Goal: Ask a question: Seek information or help from site administrators or community

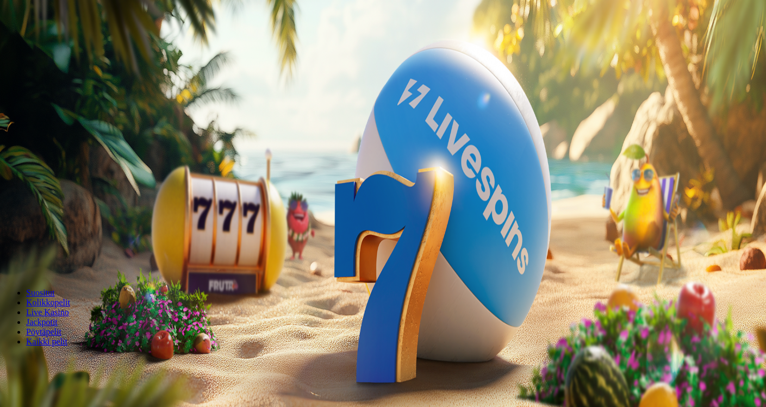
drag, startPoint x: 461, startPoint y: 104, endPoint x: 373, endPoint y: 95, distance: 88.0
click at [82, 228] on input "***" at bounding box center [42, 233] width 77 height 11
type input "**"
click at [4, 258] on button "Talleta ja pelaa" at bounding box center [32, 263] width 57 height 11
click at [33, 44] on span "Talletus" at bounding box center [21, 39] width 24 height 8
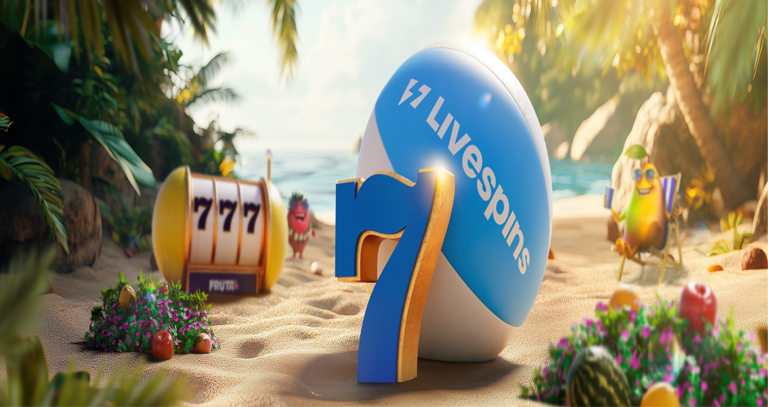
drag, startPoint x: 217, startPoint y: 95, endPoint x: 29, endPoint y: 130, distance: 190.9
click at [29, 130] on div "Talletus 0.00 € Kirjaudu Kasino Live Kasino Tarjoukset 22:25 Aloita pelaaminen …" at bounding box center [384, 142] width 760 height 277
type input "**"
click at [4, 270] on button "TALLETA JA PELAA" at bounding box center [41, 275] width 74 height 11
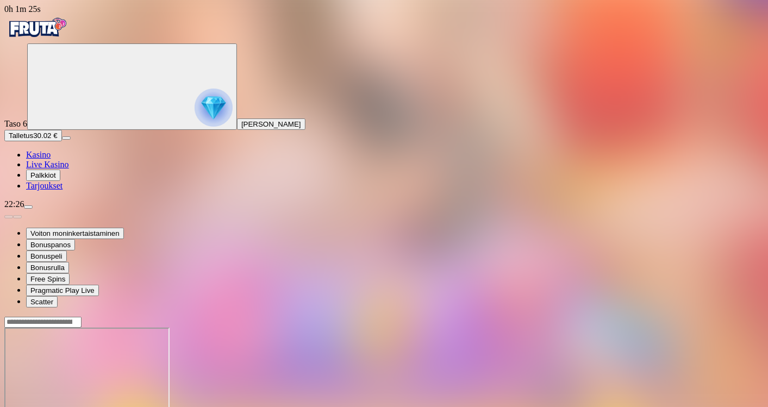
click at [4, 14] on div "Primary" at bounding box center [384, 28] width 760 height 29
click at [46, 169] on span "Live Kasino" at bounding box center [47, 164] width 43 height 9
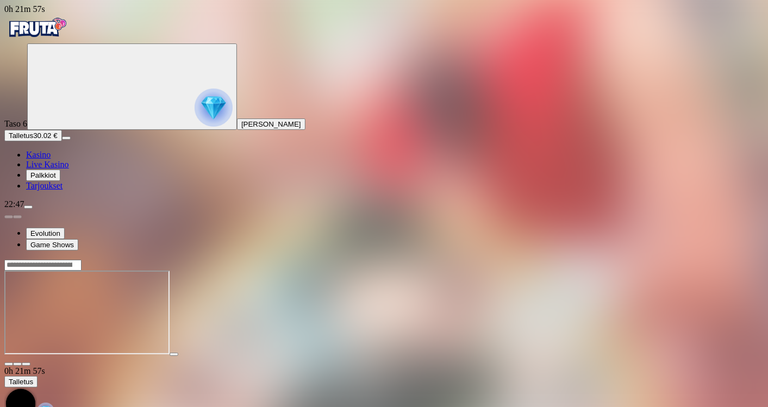
click at [56, 179] on span "Palkkiot" at bounding box center [43, 175] width 26 height 8
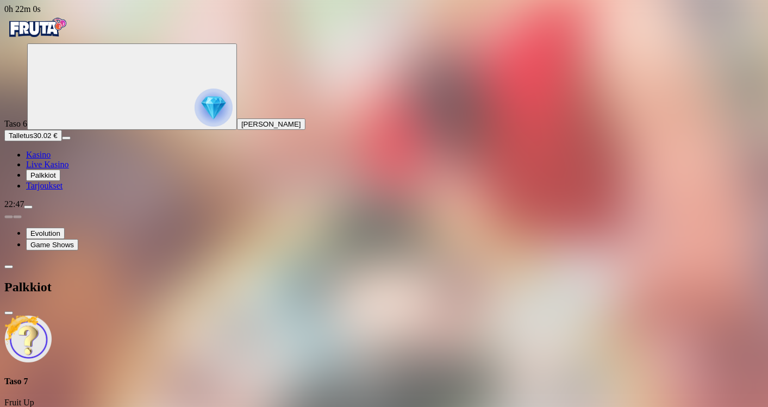
click at [9, 313] on span "close icon" at bounding box center [9, 313] width 0 height 0
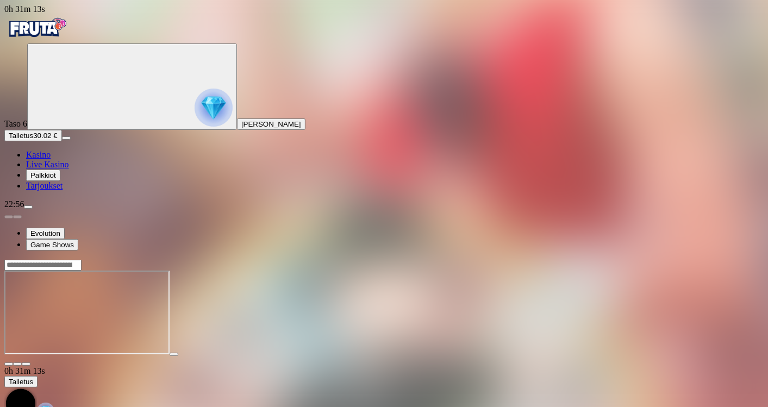
click at [65, 169] on span "Live Kasino" at bounding box center [47, 164] width 43 height 9
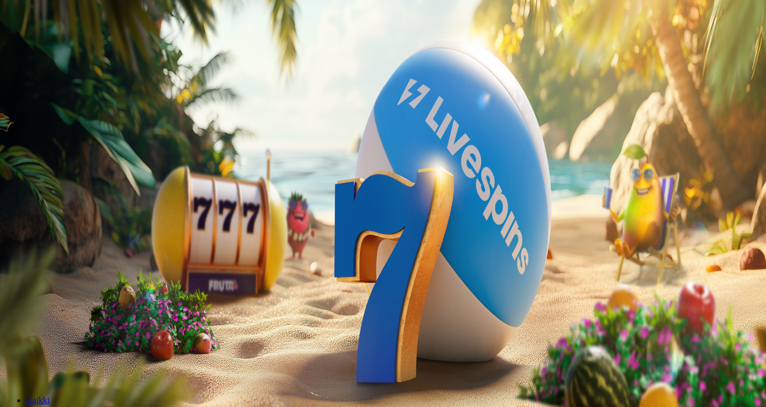
click at [28, 207] on span "menu icon" at bounding box center [28, 207] width 0 height 0
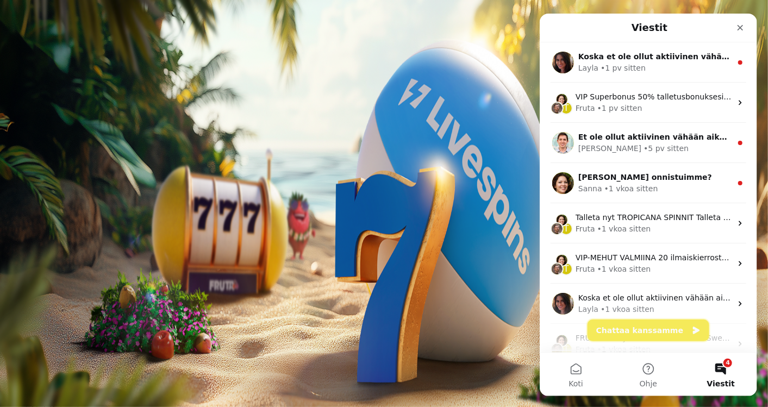
click at [651, 328] on button "Chattaa kanssamme" at bounding box center [648, 331] width 122 height 22
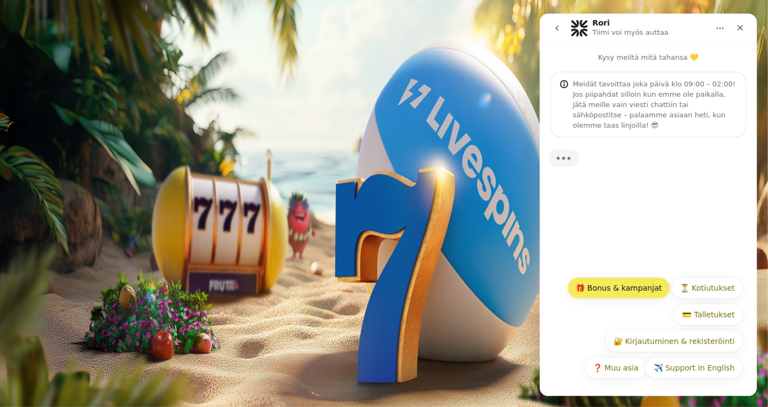
click at [627, 297] on button "🎁 Bonus & kampanjat" at bounding box center [618, 288] width 103 height 22
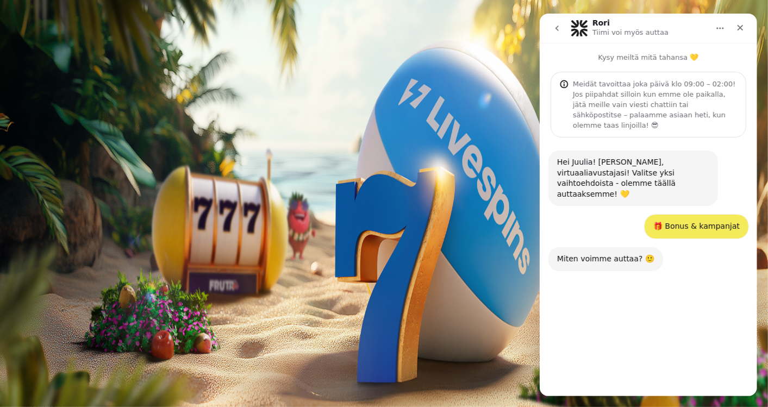
click at [648, 375] on button "❓ Muu tarjous" at bounding box center [642, 368] width 73 height 22
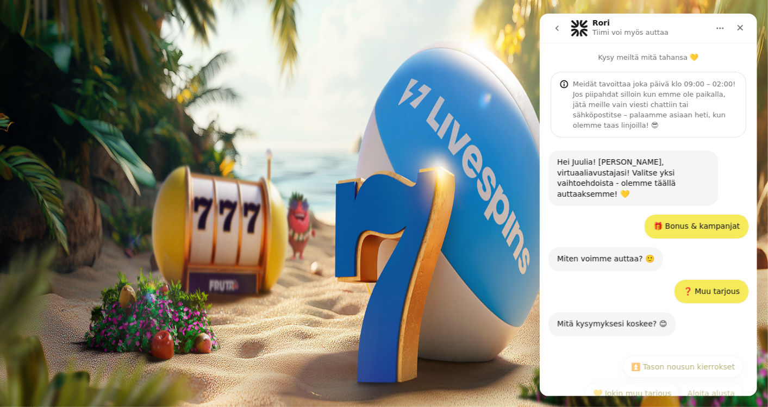
scroll to position [4, 0]
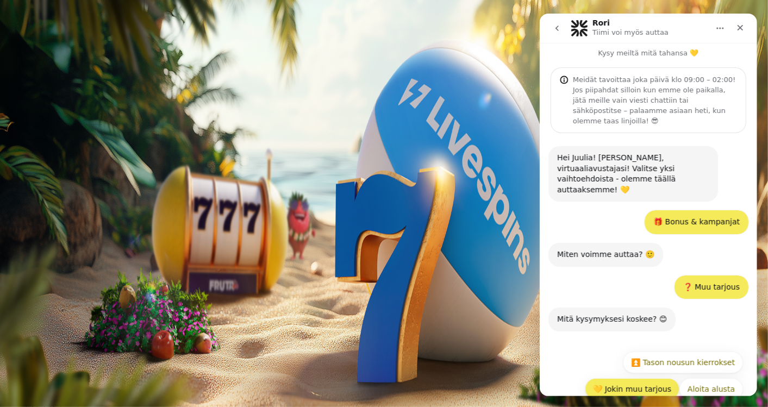
click at [622, 378] on button "💛 Jokin muu tarjous" at bounding box center [632, 389] width 95 height 22
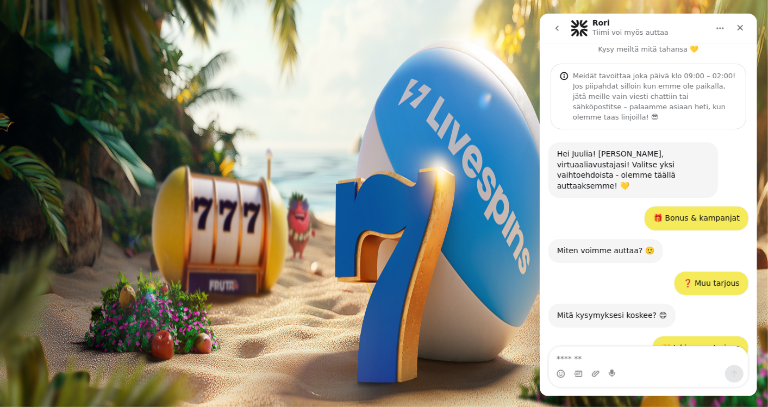
scroll to position [55, 0]
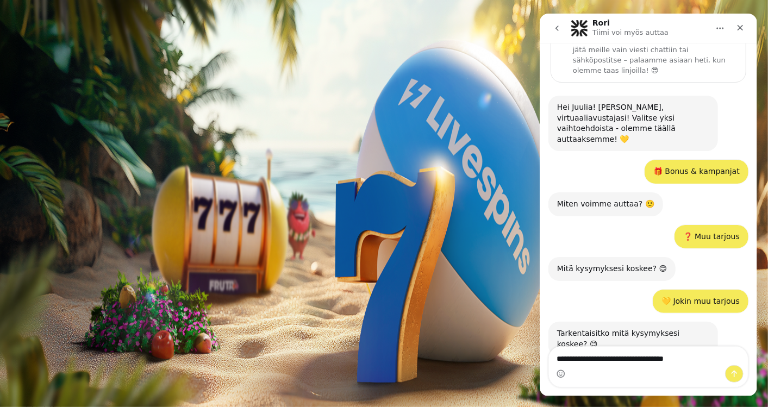
type textarea "**********"
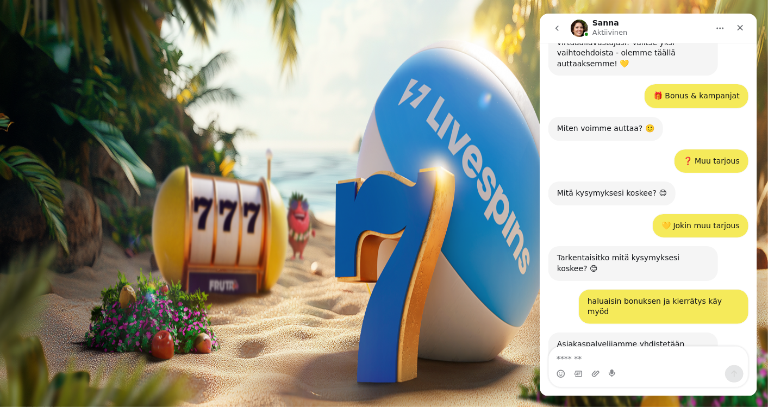
scroll to position [188, 0]
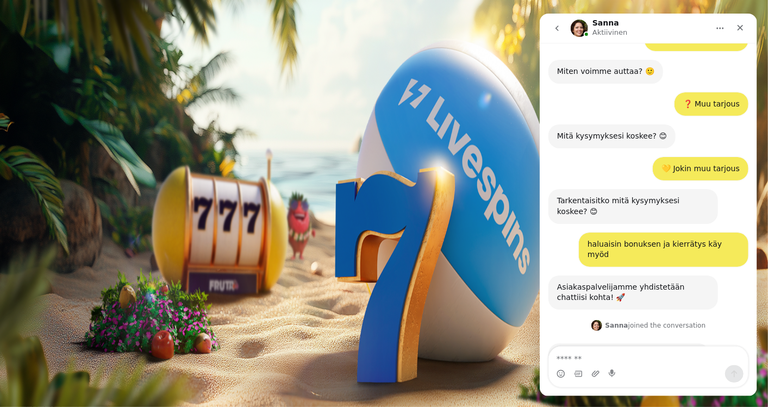
click at [146, 298] on div "Kokonaissaldo 0.02 €" at bounding box center [384, 308] width 760 height 20
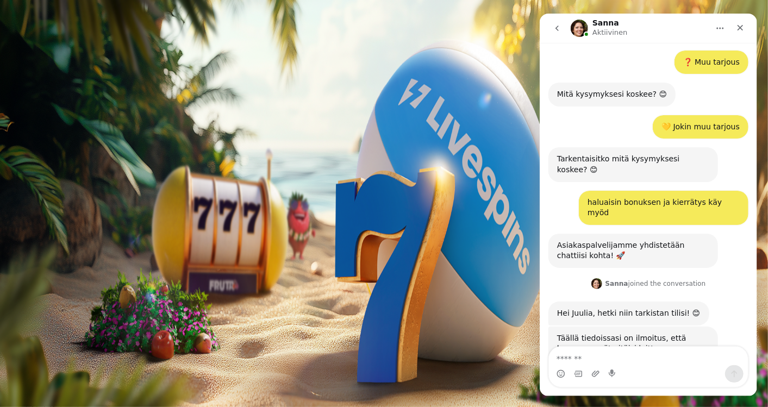
scroll to position [276, 0]
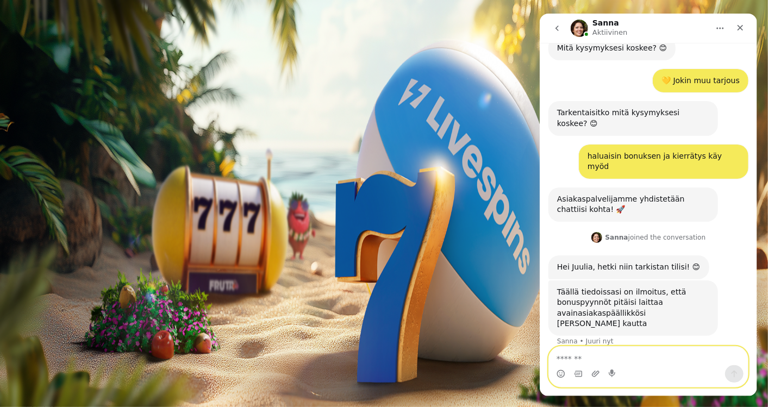
click at [589, 350] on textarea "Viesti…" at bounding box center [649, 356] width 200 height 18
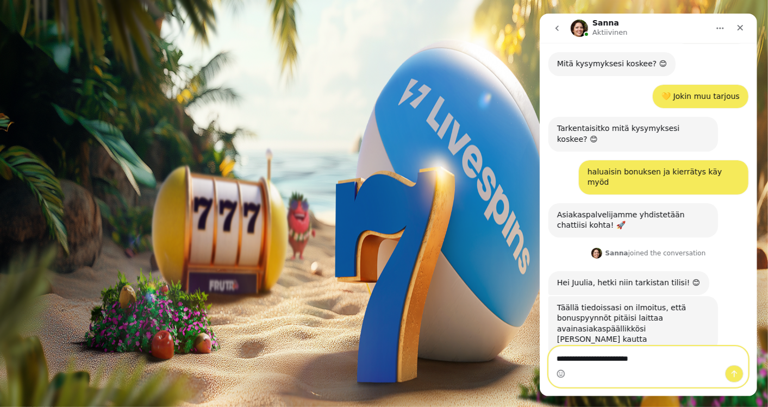
scroll to position [258, 0]
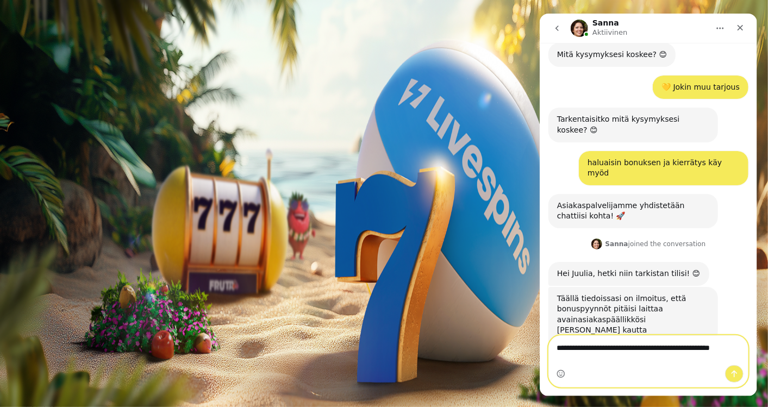
type textarea "**********"
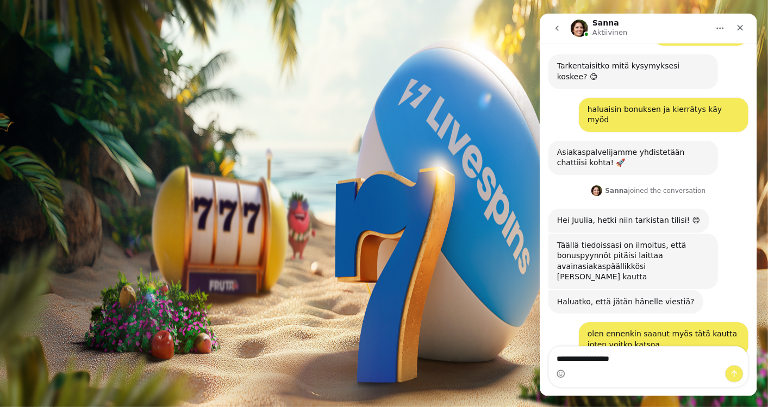
scroll to position [334, 0]
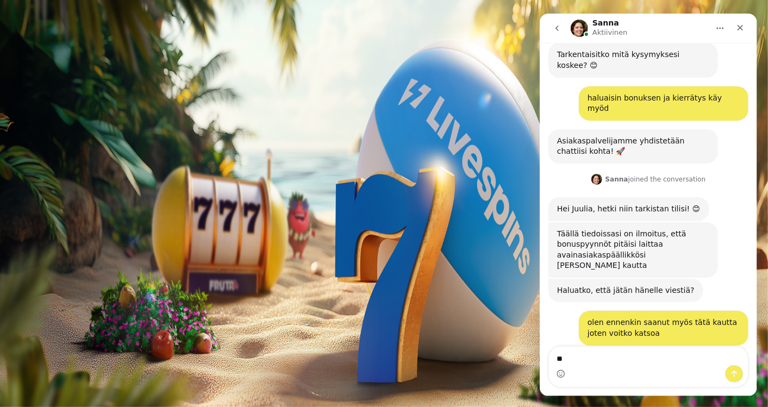
type textarea "*"
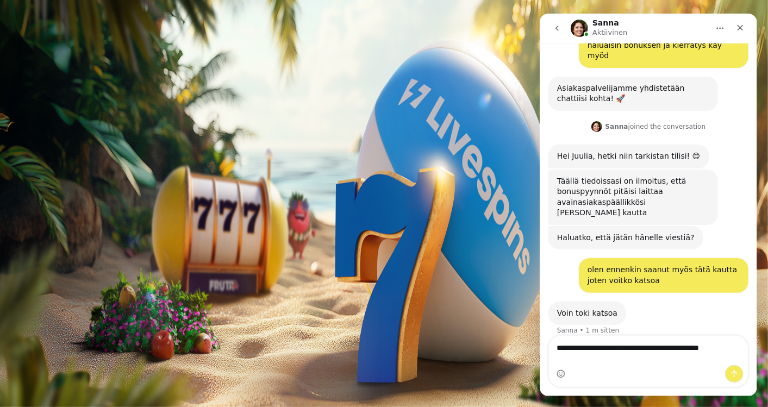
scroll to position [376, 0]
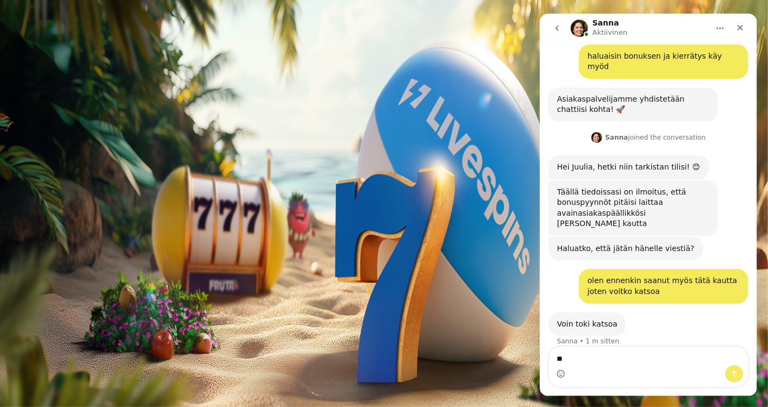
type textarea "*"
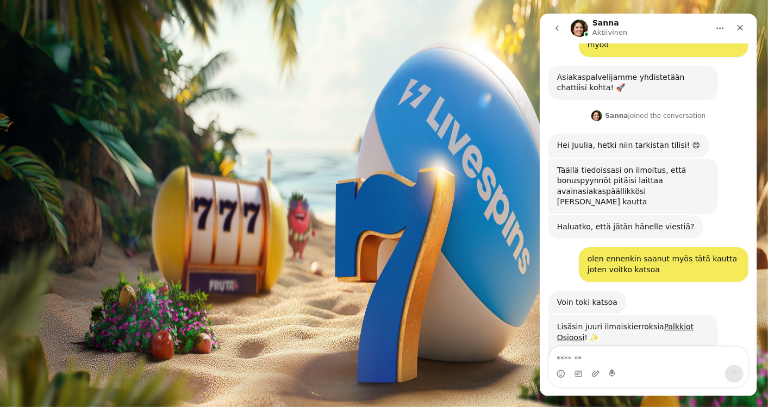
scroll to position [402, 0]
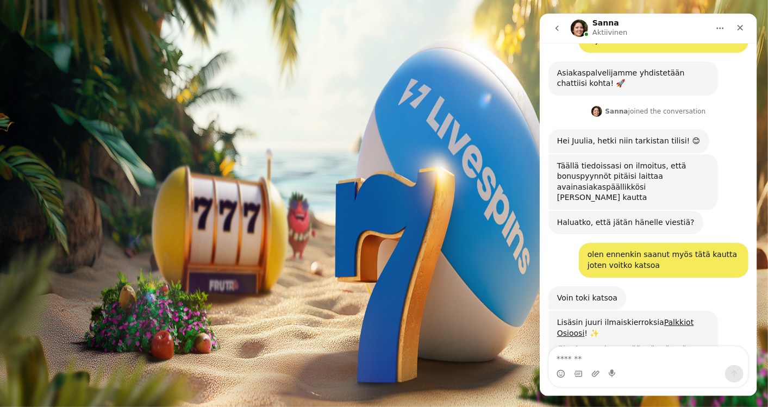
click at [56, 179] on span "Palkkiot" at bounding box center [43, 175] width 26 height 8
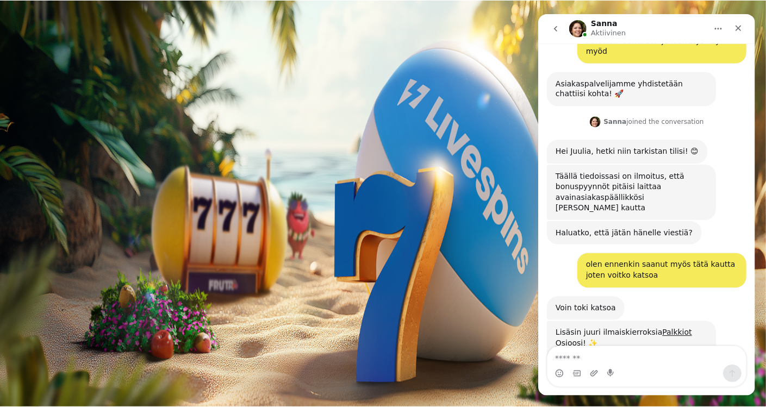
scroll to position [402, 0]
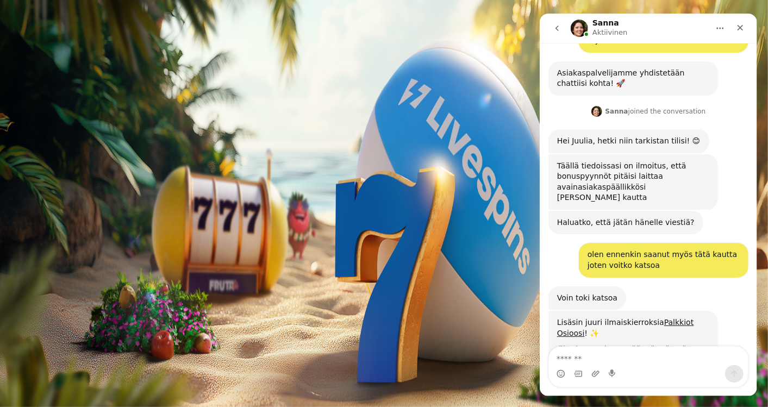
click at [52, 394] on button at bounding box center [48, 395] width 9 height 3
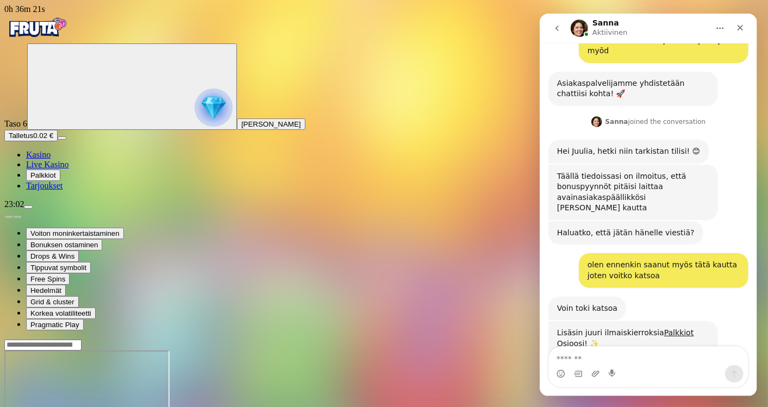
scroll to position [402, 0]
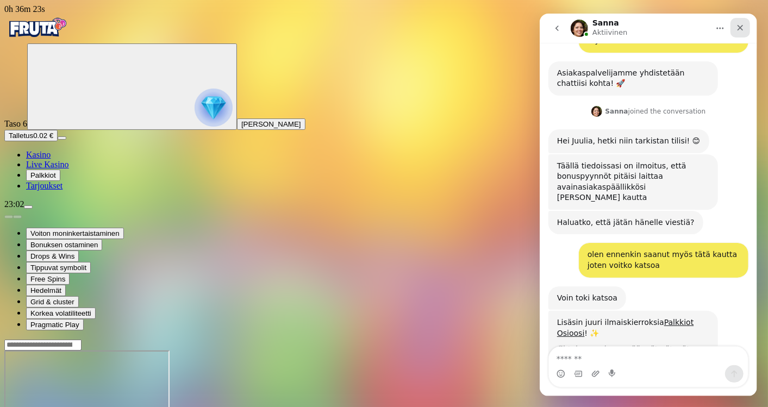
click at [741, 27] on icon "Sulje" at bounding box center [740, 27] width 9 height 9
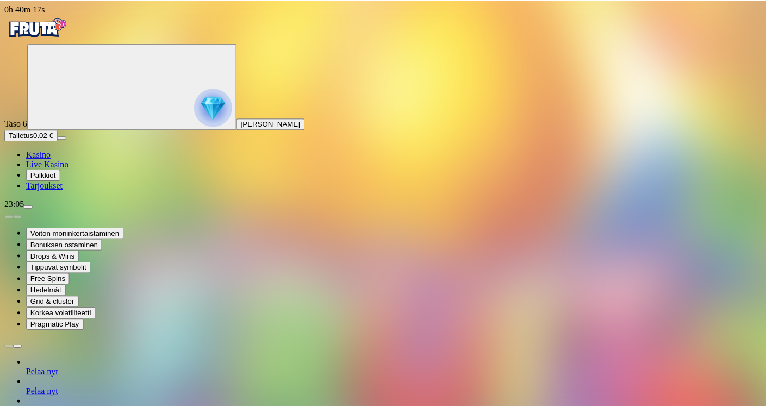
scroll to position [622, 0]
click at [53, 169] on span "Live Kasino" at bounding box center [47, 164] width 43 height 9
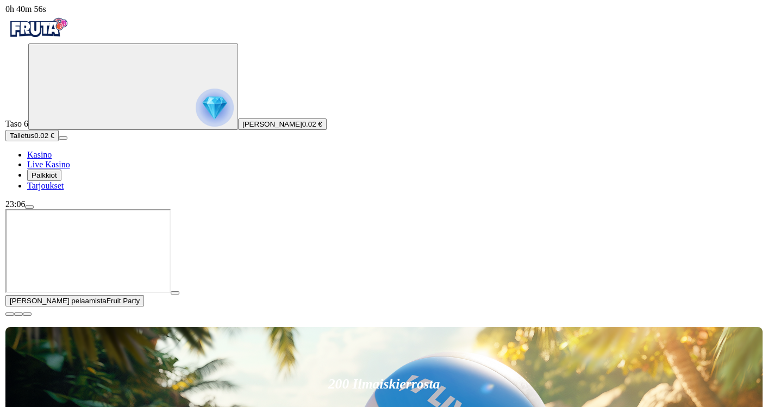
scroll to position [622, 0]
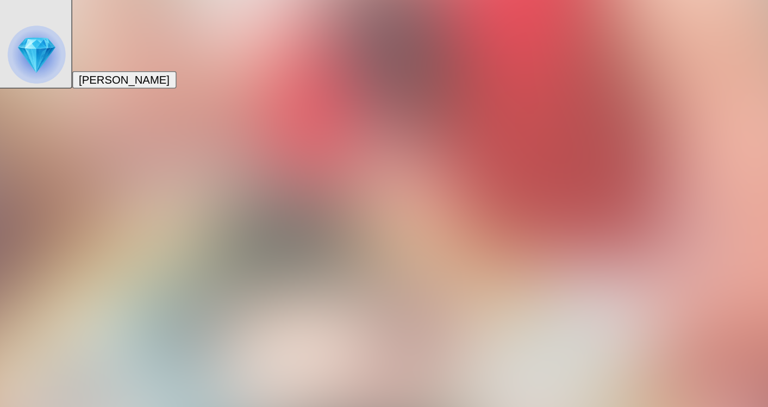
scroll to position [622, 0]
